Goal: Information Seeking & Learning: Learn about a topic

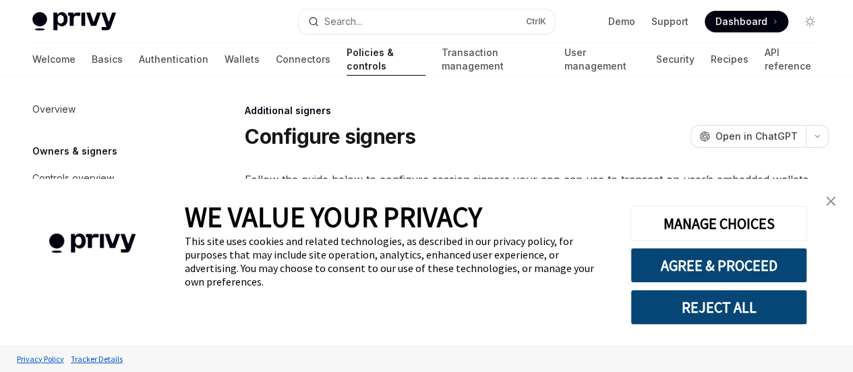
scroll to position [428, 0]
click at [328, 254] on div "This site uses cookies and related technologies, as described in our privacy po…" at bounding box center [398, 261] width 426 height 54
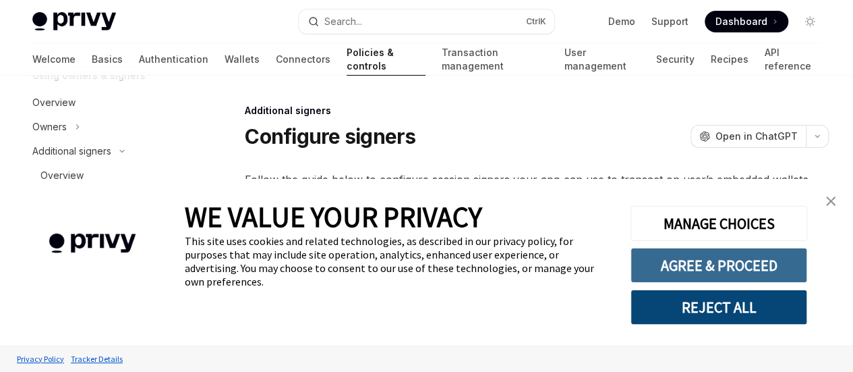
click at [696, 262] on button "AGREE & PROCEED" at bounding box center [719, 265] width 177 height 35
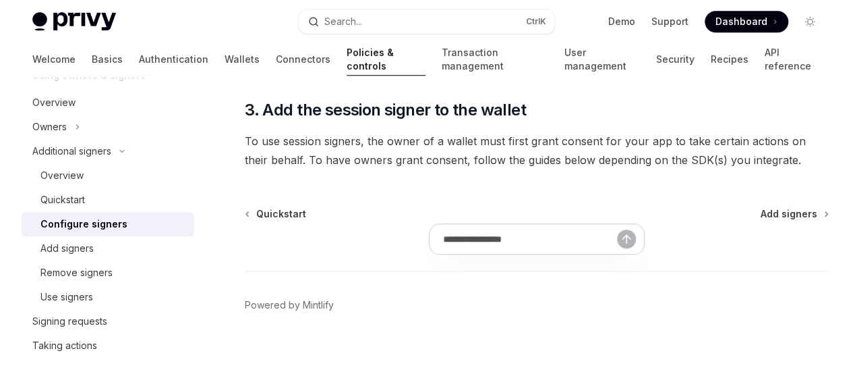
scroll to position [558, 0]
